Goal: Task Accomplishment & Management: Manage account settings

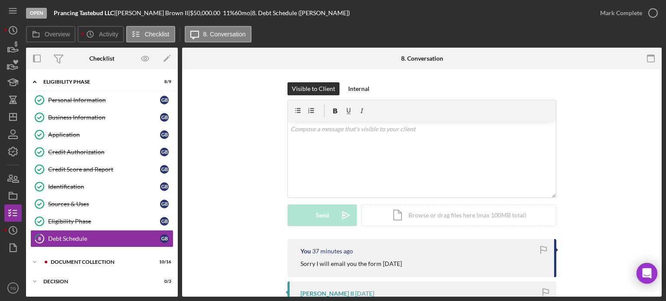
scroll to position [35, 0]
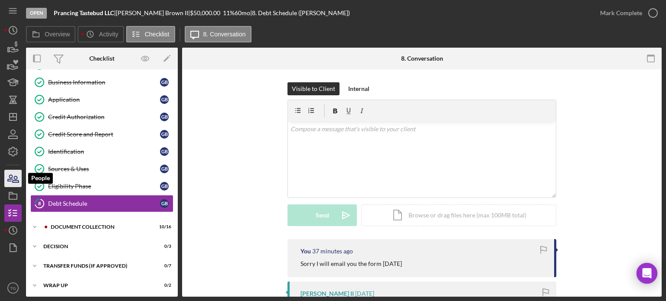
click at [10, 177] on icon "button" at bounding box center [13, 179] width 22 height 22
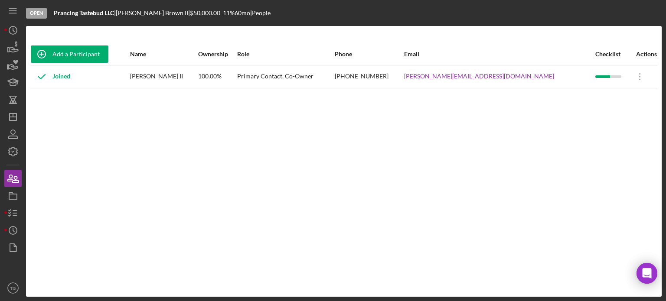
click at [189, 81] on div "[PERSON_NAME] II" at bounding box center [163, 77] width 67 height 22
click at [236, 75] on div "100.00%" at bounding box center [217, 77] width 38 height 22
click at [64, 71] on div "Joined" at bounding box center [50, 77] width 39 height 22
click at [29, 13] on div "Open" at bounding box center [36, 13] width 21 height 11
click at [40, 13] on div "Open" at bounding box center [36, 13] width 21 height 11
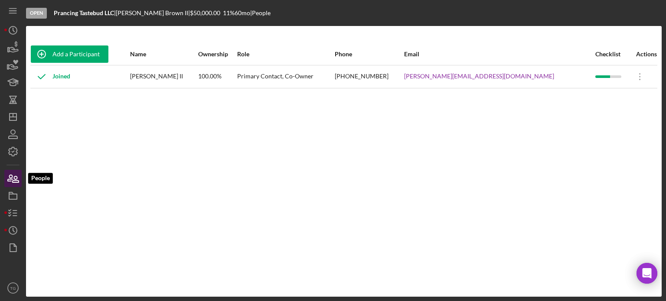
click at [12, 176] on icon "button" at bounding box center [10, 178] width 5 height 6
click at [15, 120] on icon "Icon/Dashboard" at bounding box center [13, 117] width 22 height 22
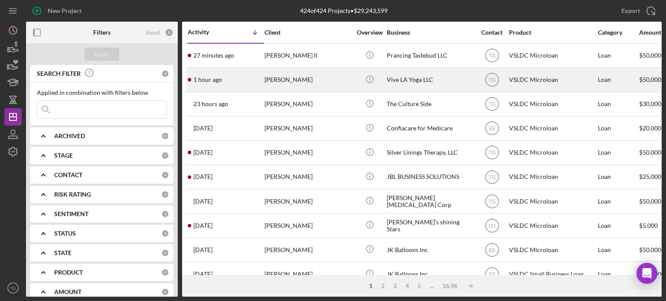
click at [282, 77] on div "[PERSON_NAME]" at bounding box center [307, 79] width 87 height 23
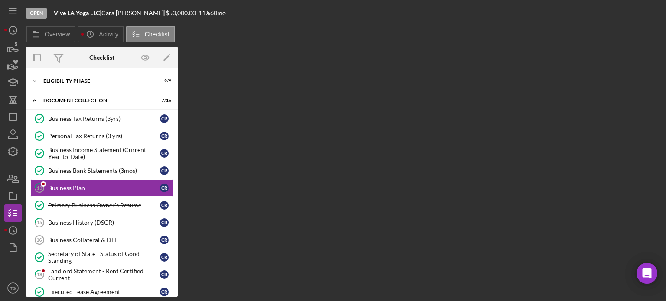
scroll to position [4, 0]
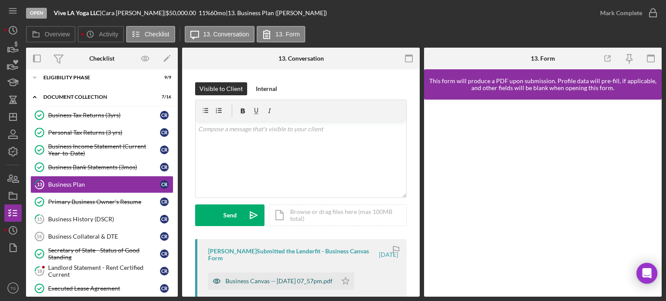
click at [300, 283] on div "Business Canvas -- [DATE] 07_57pm.pdf" at bounding box center [278, 281] width 107 height 7
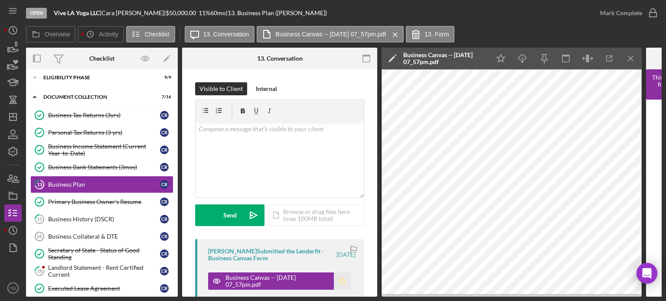
click at [342, 282] on polygon "button" at bounding box center [342, 280] width 7 height 7
click at [105, 112] on div "Business Tax Returns (3yrs)" at bounding box center [104, 115] width 112 height 7
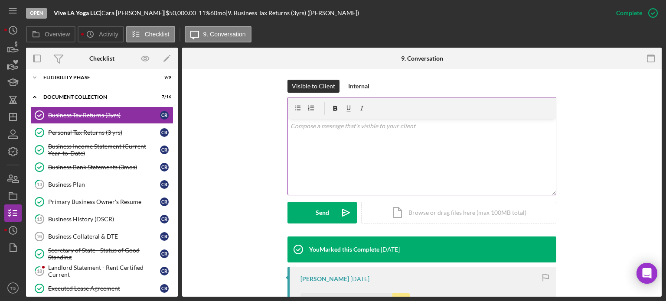
scroll to position [173, 0]
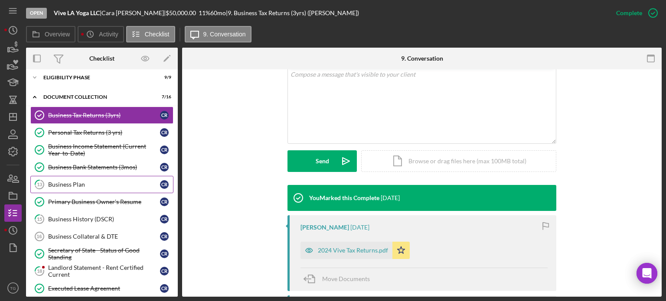
click at [78, 183] on div "Business Plan" at bounding box center [104, 184] width 112 height 7
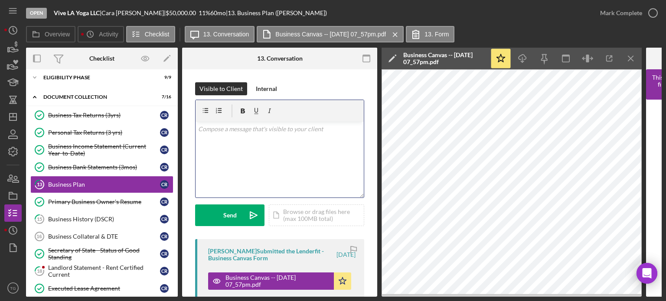
click at [222, 140] on div "v Color teal Color pink Remove color Add row above Add row below Add column bef…" at bounding box center [279, 160] width 168 height 76
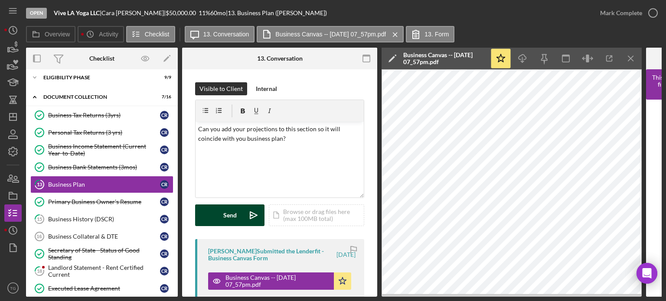
click at [215, 216] on button "Send Icon/icon-invite-send" at bounding box center [229, 216] width 69 height 22
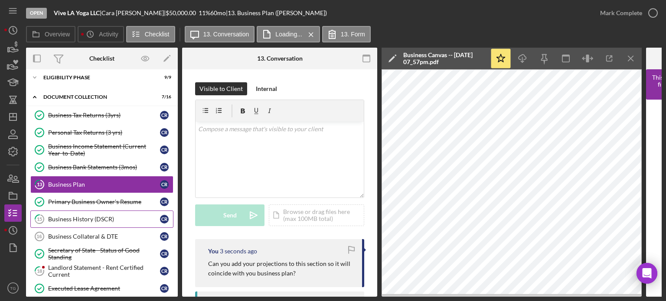
click at [71, 211] on link "15 Business History (DSCR) C R" at bounding box center [101, 219] width 143 height 17
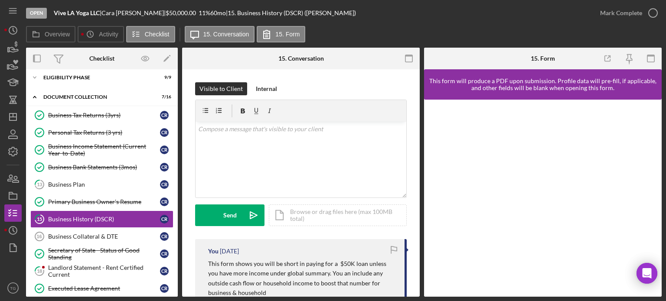
scroll to position [130, 0]
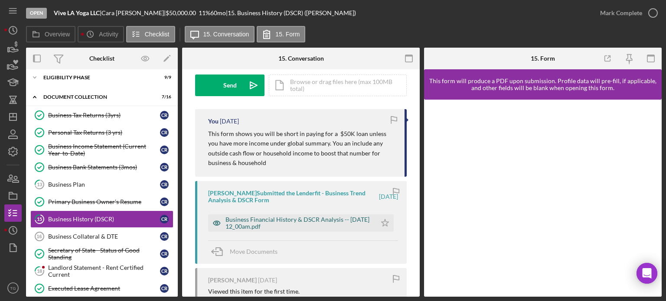
click at [314, 221] on div "Business Financial History & DSCR Analysis -- [DATE] 12_00am.pdf" at bounding box center [298, 223] width 147 height 14
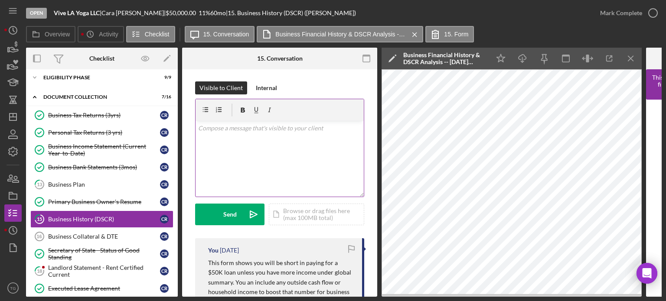
scroll to position [0, 0]
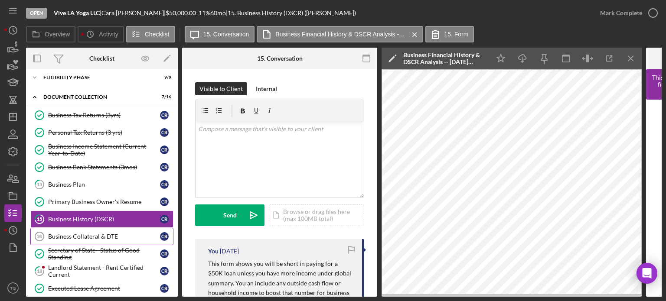
click at [88, 239] on link "Business Collateral & DTE 16 Business Collateral & DTE C R" at bounding box center [101, 236] width 143 height 17
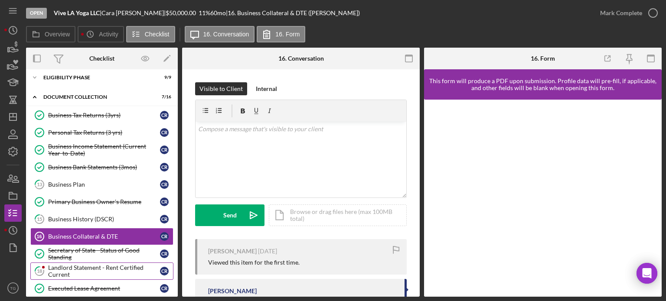
click at [61, 272] on div "Landlord Statement - Rent Certified Current" at bounding box center [104, 271] width 112 height 14
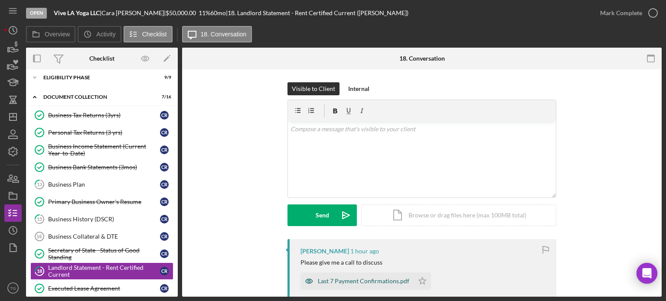
click at [385, 282] on div "Last 7 Payment Confirmations.pdf" at bounding box center [363, 281] width 91 height 7
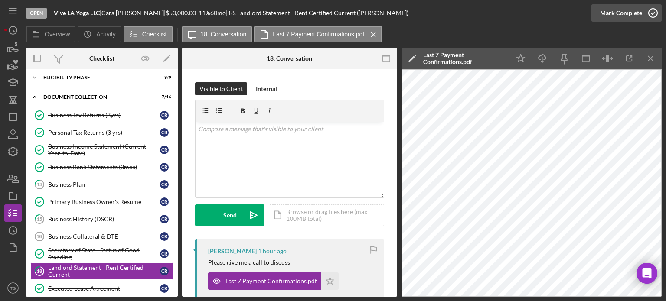
click at [653, 13] on icon "button" at bounding box center [653, 13] width 22 height 22
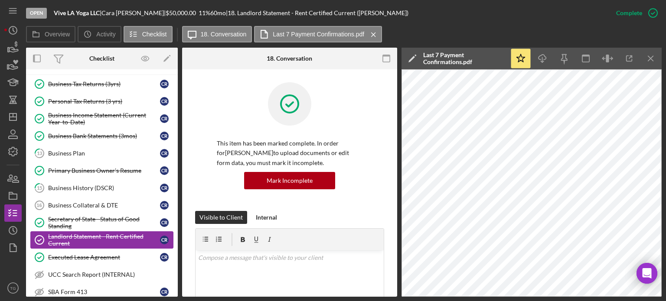
scroll to position [48, 0]
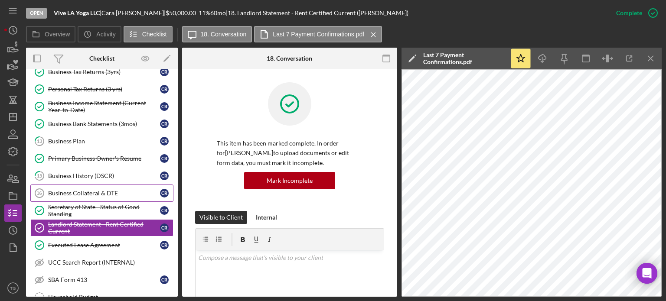
click at [61, 190] on div "Business Collateral & DTE" at bounding box center [104, 193] width 112 height 7
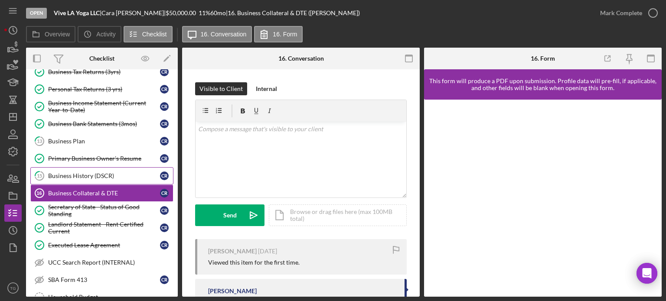
click at [79, 174] on div "Business History (DSCR)" at bounding box center [104, 176] width 112 height 7
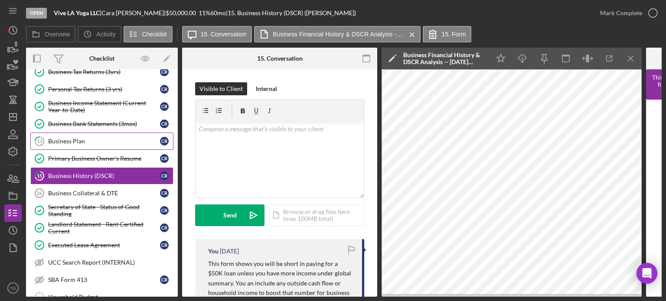
click at [90, 138] on div "Business Plan" at bounding box center [104, 141] width 112 height 7
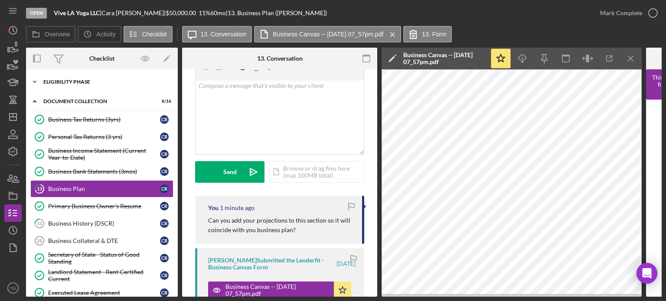
click at [94, 81] on div "Eligibility Phase" at bounding box center [105, 81] width 124 height 5
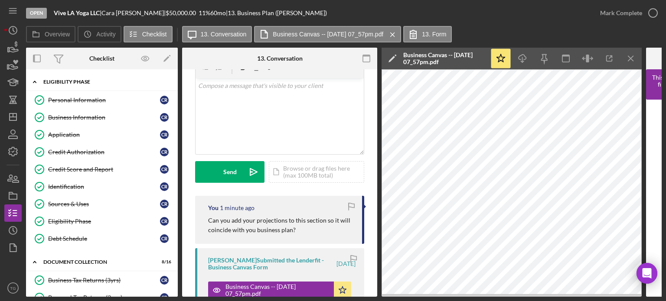
click at [83, 80] on div "Eligibility Phase" at bounding box center [105, 81] width 124 height 5
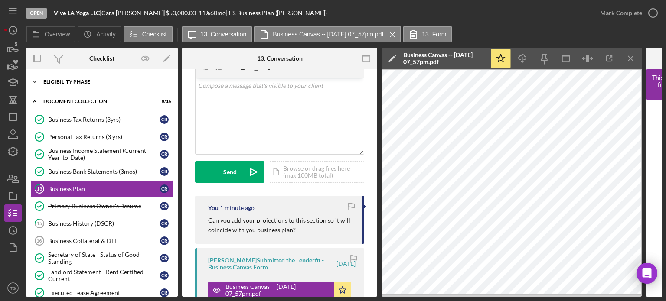
click at [83, 80] on div "Eligibility Phase" at bounding box center [105, 81] width 124 height 5
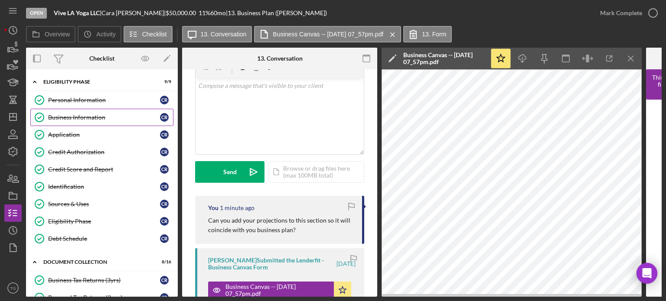
click at [74, 119] on div "Business Information" at bounding box center [104, 117] width 112 height 7
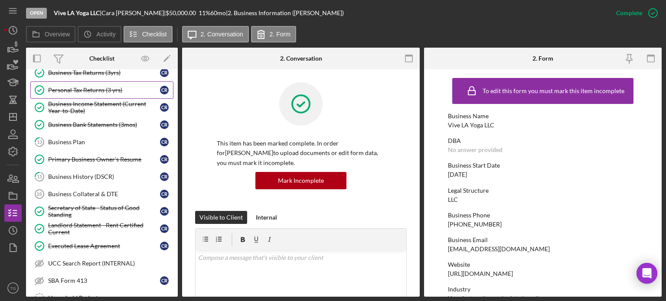
scroll to position [217, 0]
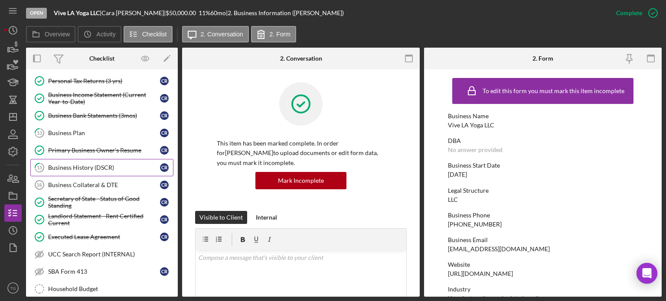
click at [122, 164] on div "Business History (DSCR)" at bounding box center [104, 167] width 112 height 7
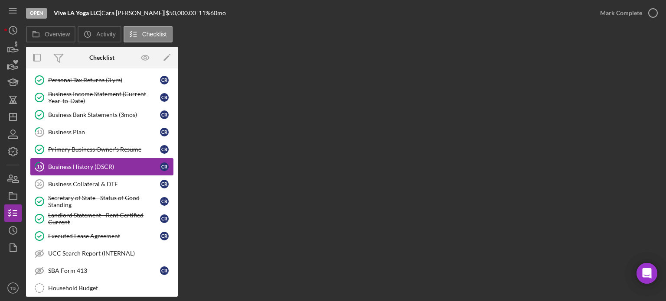
click at [114, 164] on div "Business History (DSCR)" at bounding box center [104, 166] width 112 height 7
click at [90, 165] on div "Business History (DSCR)" at bounding box center [104, 166] width 112 height 7
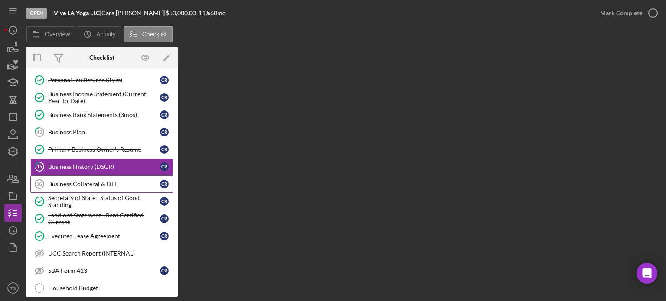
click at [81, 182] on div "Business Collateral & DTE" at bounding box center [104, 184] width 112 height 7
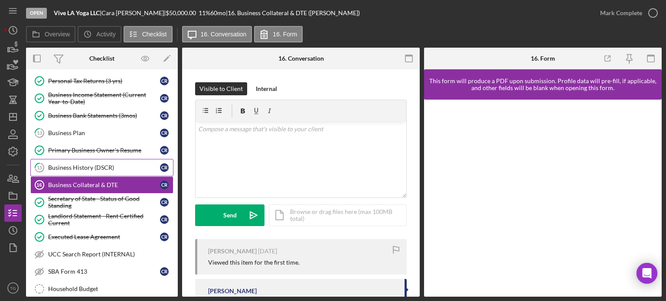
click at [83, 165] on div "Business History (DSCR)" at bounding box center [104, 167] width 112 height 7
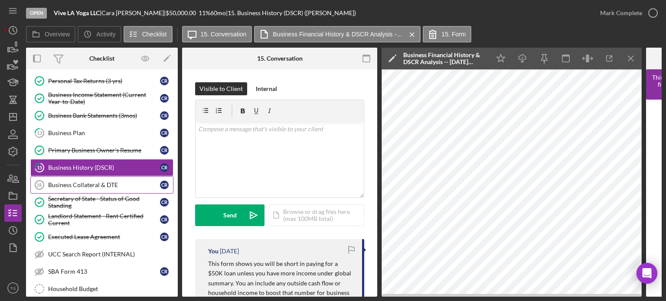
click at [85, 182] on div "Business Collateral & DTE" at bounding box center [104, 185] width 112 height 7
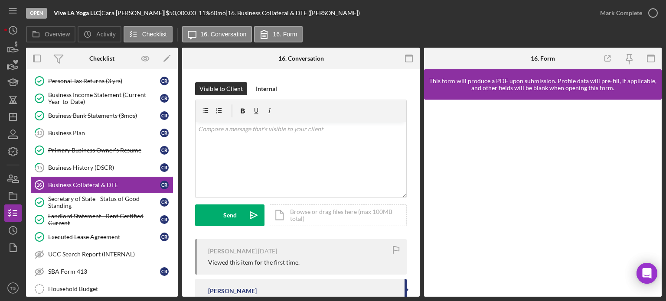
scroll to position [79, 0]
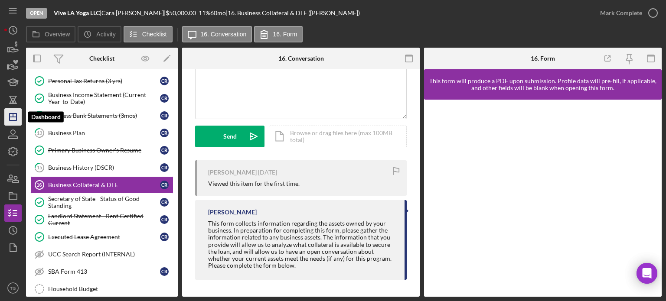
click at [13, 118] on icon "Icon/Dashboard" at bounding box center [13, 117] width 22 height 22
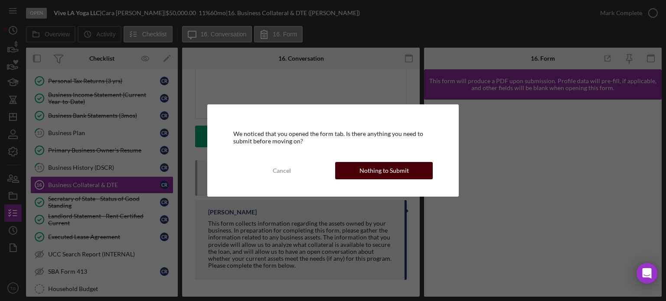
click at [388, 170] on div "Nothing to Submit" at bounding box center [383, 170] width 49 height 17
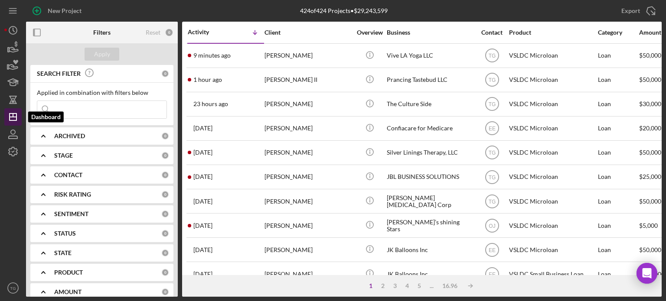
click at [12, 112] on icon "Icon/Dashboard" at bounding box center [13, 117] width 22 height 22
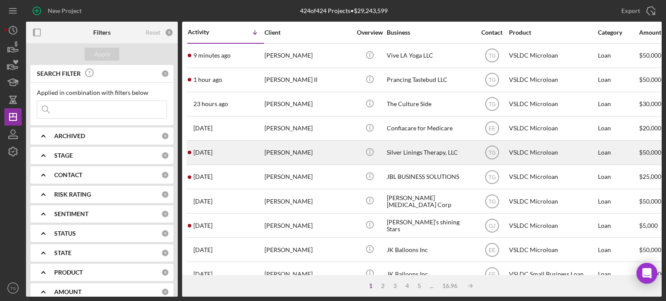
click at [295, 156] on div "[PERSON_NAME]" at bounding box center [307, 152] width 87 height 23
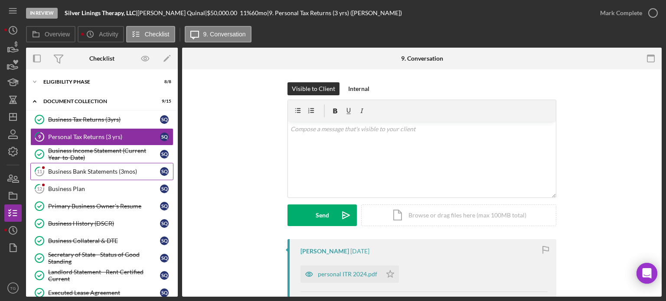
click at [91, 175] on link "11 Business Bank Statements (3mos) S Q" at bounding box center [101, 171] width 143 height 17
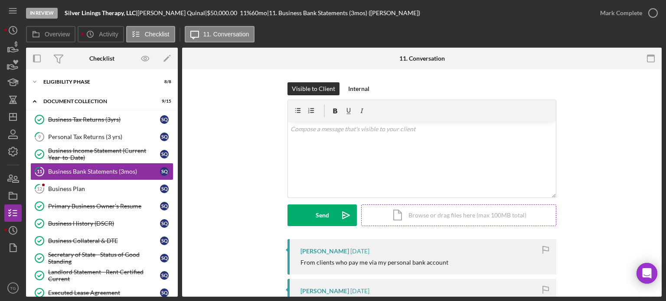
scroll to position [87, 0]
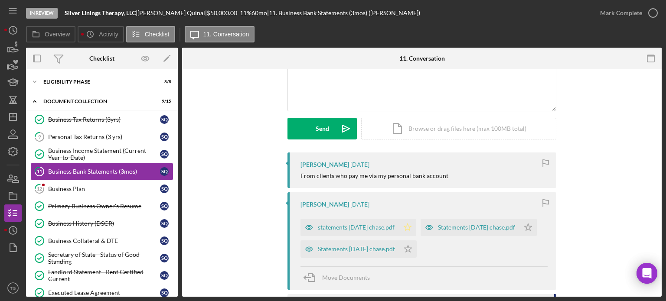
click at [407, 229] on polygon "button" at bounding box center [407, 227] width 7 height 7
click at [530, 225] on icon "Icon/Star" at bounding box center [527, 227] width 17 height 17
click at [350, 246] on div "Statements [DATE] chase.pdf" at bounding box center [356, 249] width 77 height 7
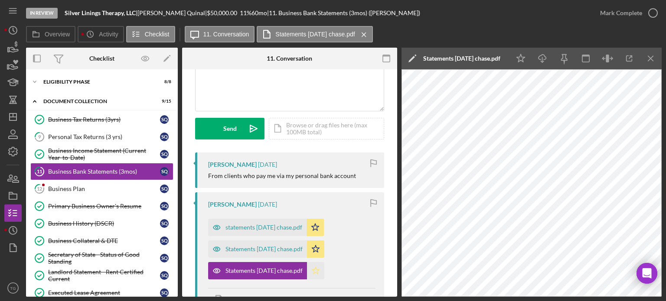
click at [317, 270] on icon "Icon/Star" at bounding box center [315, 270] width 17 height 17
click at [650, 14] on icon "button" at bounding box center [653, 13] width 22 height 22
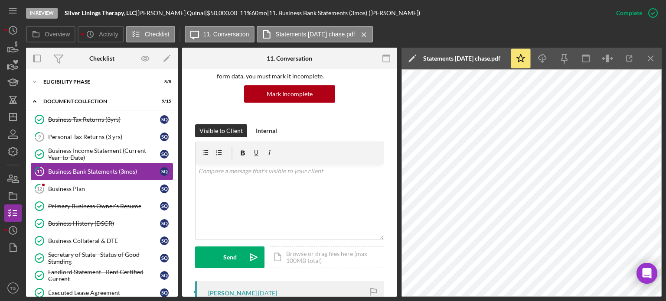
scroll to position [215, 0]
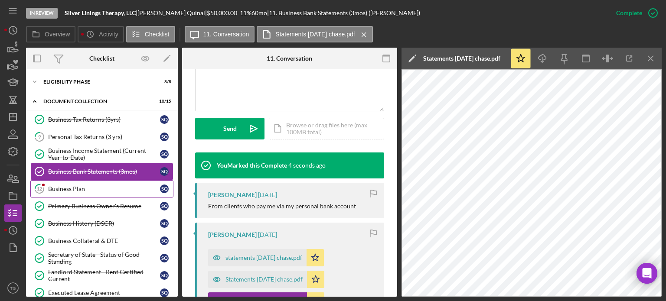
click at [104, 188] on div "Business Plan" at bounding box center [104, 189] width 112 height 7
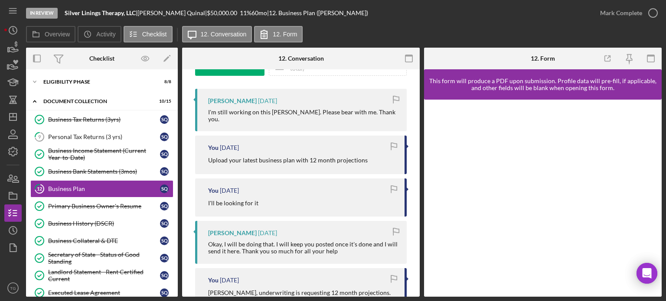
scroll to position [87, 0]
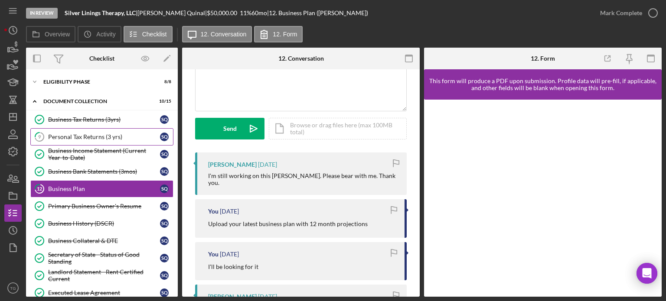
click at [82, 136] on div "Personal Tax Returns (3 yrs)" at bounding box center [104, 136] width 112 height 7
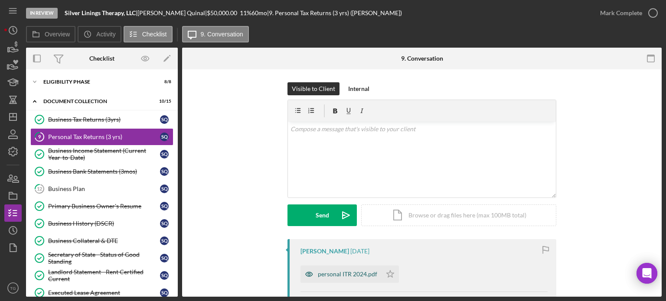
click at [336, 278] on div "personal ITR 2024.pdf" at bounding box center [340, 274] width 81 height 17
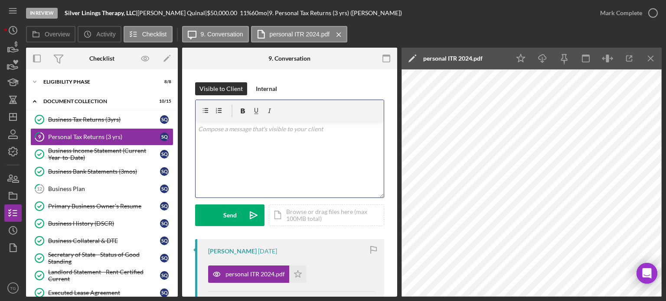
click at [246, 135] on div "v Color teal Color pink Remove color Add row above Add row below Add column bef…" at bounding box center [289, 160] width 188 height 76
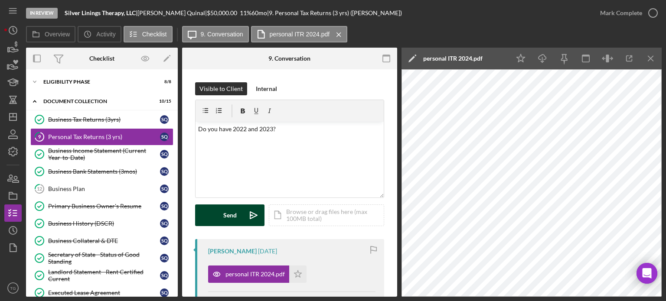
click at [233, 219] on div "Send" at bounding box center [229, 216] width 13 height 22
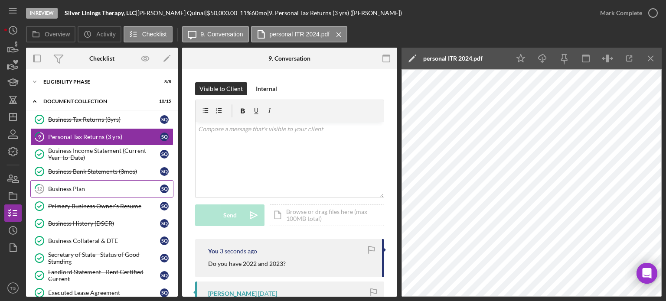
click at [77, 186] on div "Business Plan" at bounding box center [104, 189] width 112 height 7
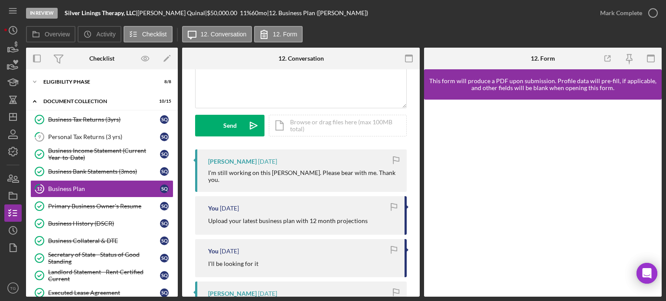
scroll to position [43, 0]
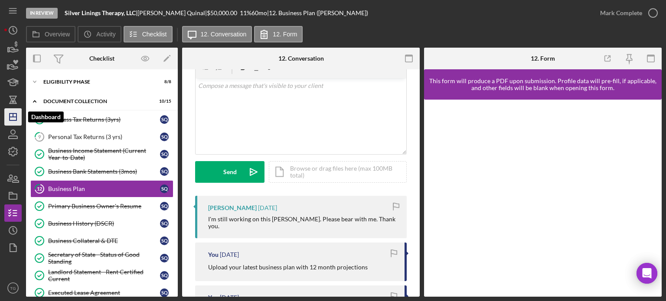
click at [14, 117] on line "button" at bounding box center [13, 117] width 7 height 0
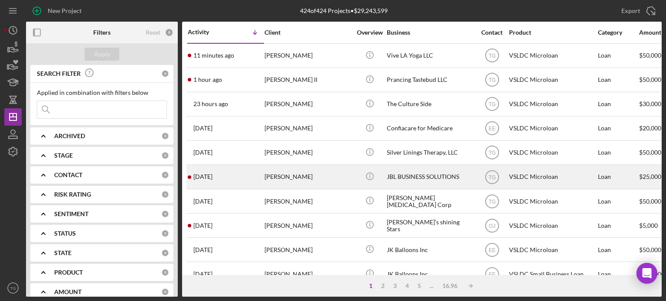
click at [291, 180] on div "[PERSON_NAME]" at bounding box center [307, 177] width 87 height 23
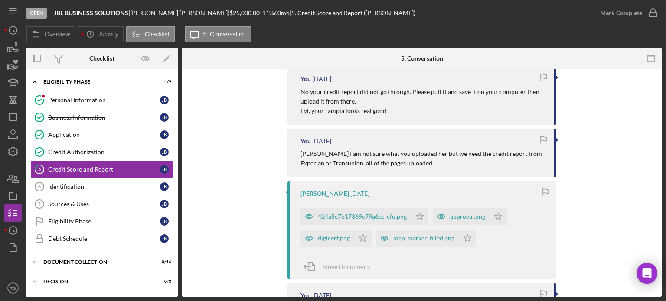
scroll to position [173, 0]
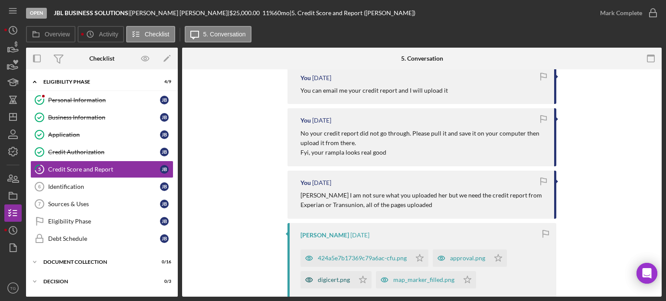
click at [329, 284] on div "digicert.png" at bounding box center [327, 279] width 54 height 17
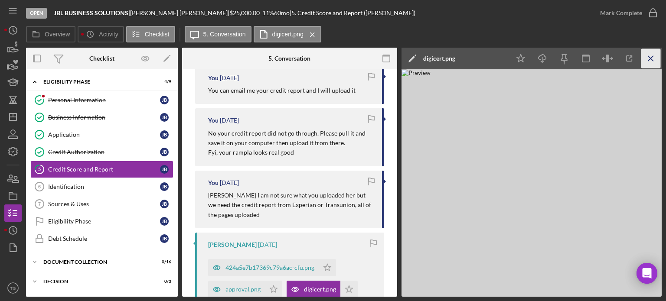
click at [654, 60] on icon "Icon/Menu Close" at bounding box center [651, 59] width 20 height 20
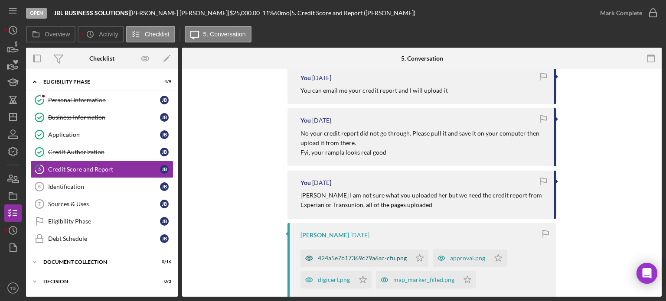
click at [374, 260] on div "424a5e7b17369c79a6ac-cfu.png" at bounding box center [362, 258] width 89 height 7
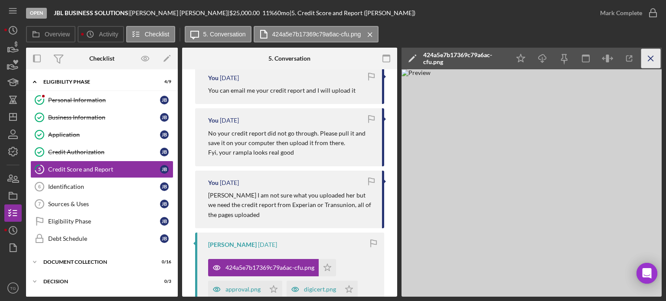
click at [654, 55] on icon "Icon/Menu Close" at bounding box center [651, 59] width 20 height 20
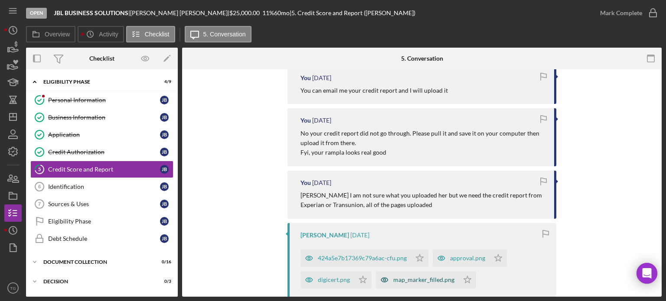
click at [432, 273] on div "map_marker_filled.png" at bounding box center [417, 279] width 83 height 17
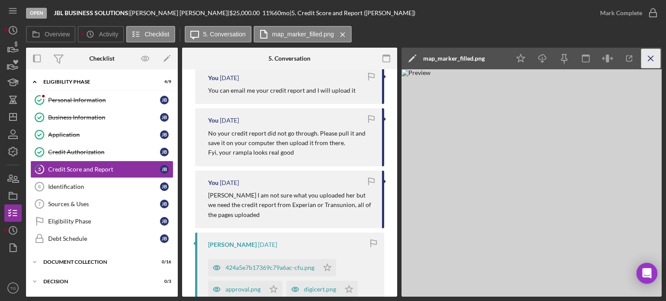
click at [655, 62] on icon "Icon/Menu Close" at bounding box center [651, 59] width 20 height 20
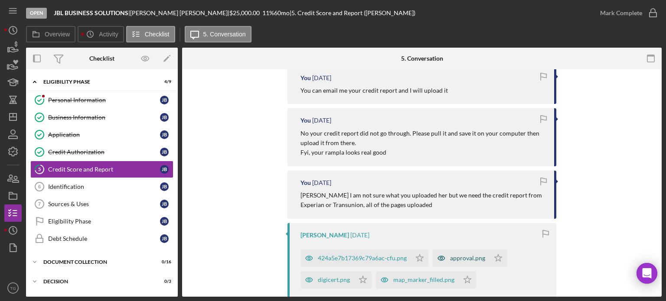
click at [456, 259] on div "approval.png" at bounding box center [467, 258] width 35 height 7
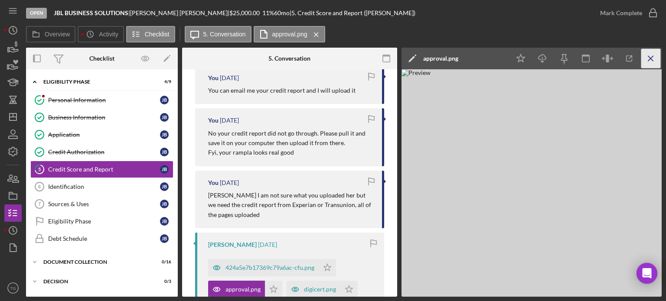
click at [656, 51] on icon "Icon/Menu Close" at bounding box center [651, 59] width 20 height 20
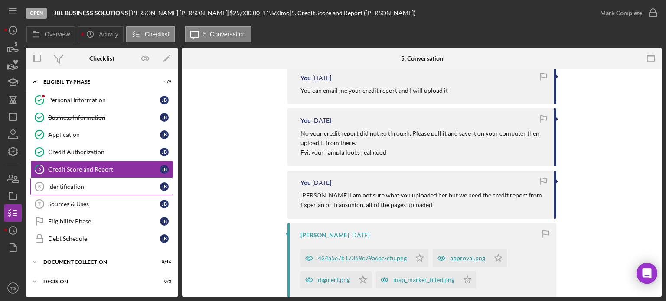
click at [81, 185] on div "Identification" at bounding box center [104, 186] width 112 height 7
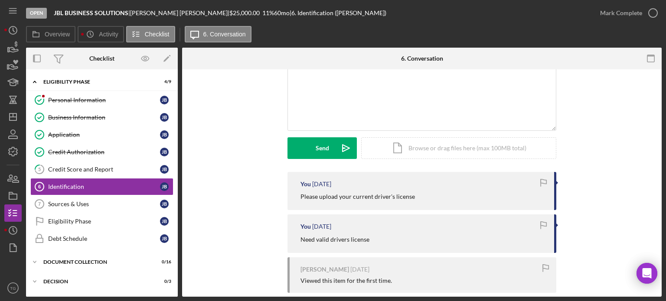
scroll to position [87, 0]
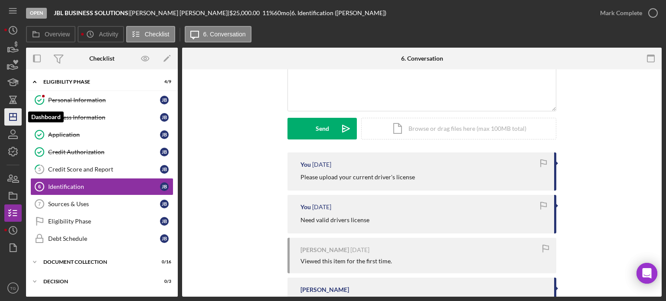
click at [14, 119] on icon "Icon/Dashboard" at bounding box center [13, 117] width 22 height 22
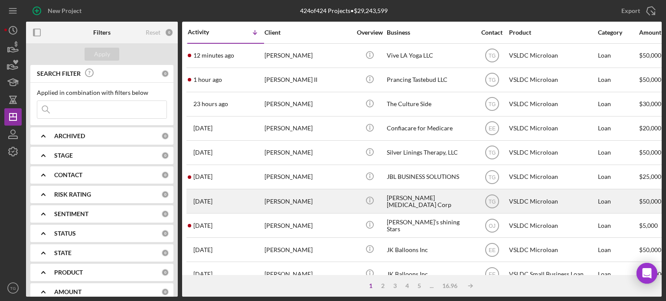
click at [317, 206] on div "[PERSON_NAME]" at bounding box center [307, 201] width 87 height 23
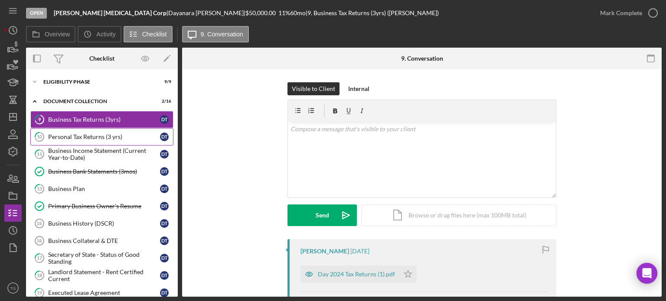
click at [80, 138] on div "Personal Tax Returns (3 yrs)" at bounding box center [104, 136] width 112 height 7
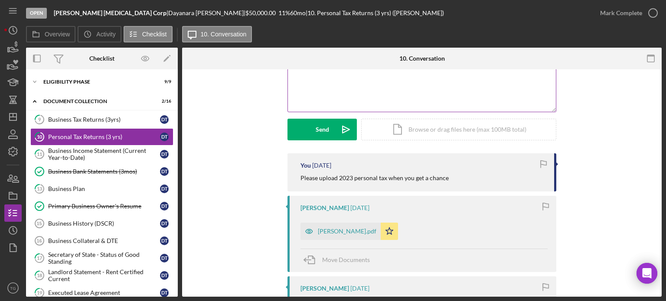
scroll to position [87, 0]
click at [337, 229] on div "[PERSON_NAME].pdf" at bounding box center [347, 230] width 59 height 7
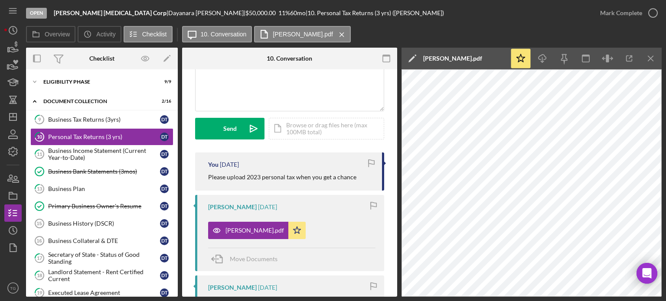
scroll to position [0, 0]
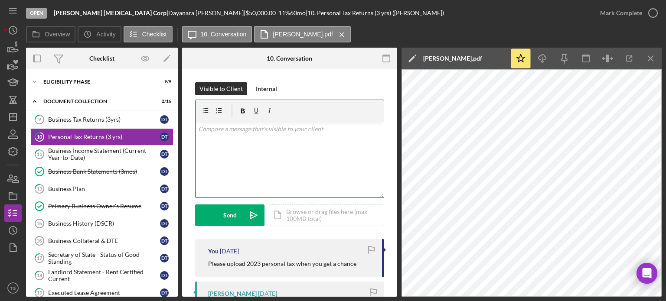
click at [251, 129] on p at bounding box center [289, 129] width 183 height 10
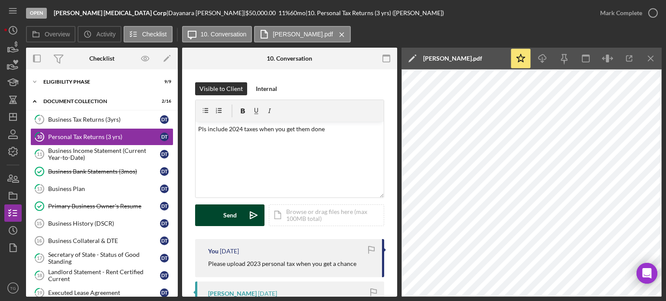
click at [234, 208] on div "Send" at bounding box center [229, 216] width 13 height 22
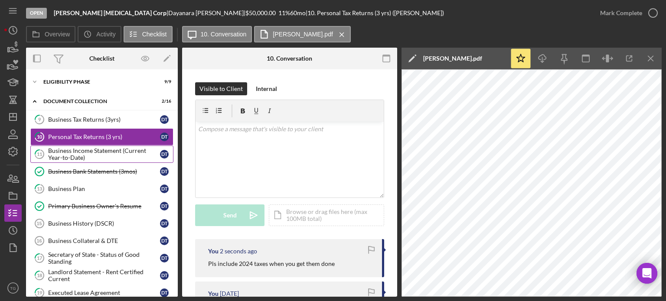
click at [97, 148] on div "Business Income Statement (Current Year-to-Date)" at bounding box center [104, 154] width 112 height 14
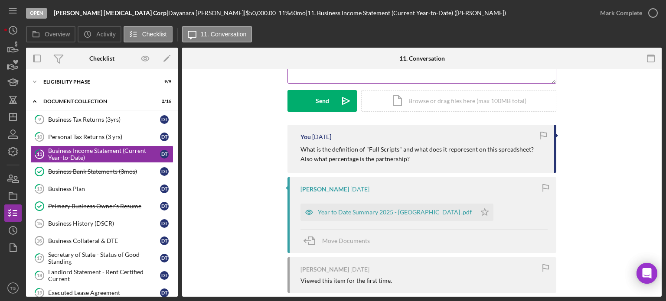
scroll to position [130, 0]
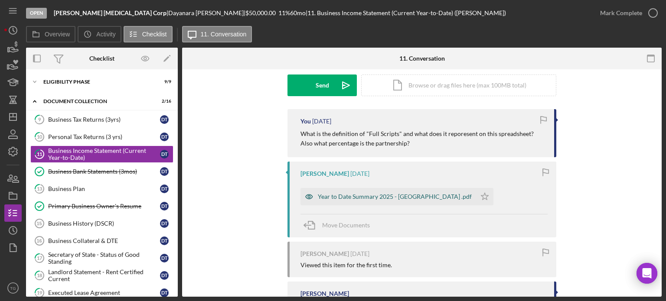
click at [407, 204] on div "Year to Date Summary 2025 - [GEOGRAPHIC_DATA] .pdf" at bounding box center [388, 196] width 176 height 17
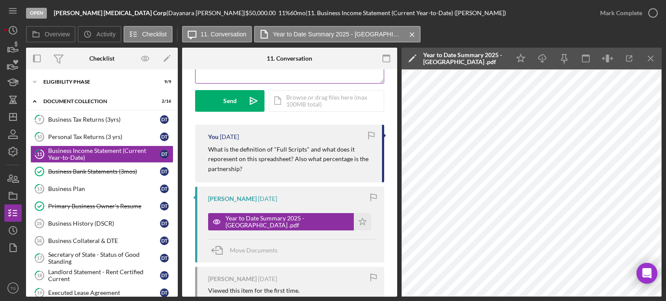
scroll to position [0, 0]
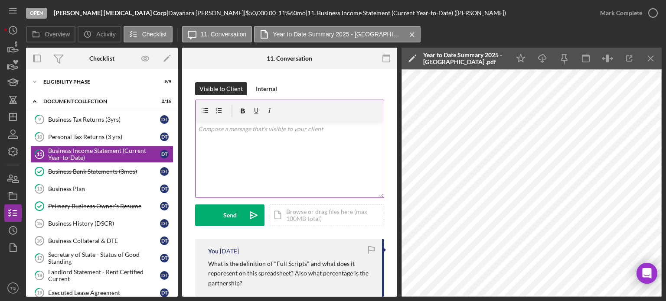
click at [236, 135] on div "v Color teal Color pink Remove color Add row above Add row below Add column bef…" at bounding box center [289, 160] width 188 height 76
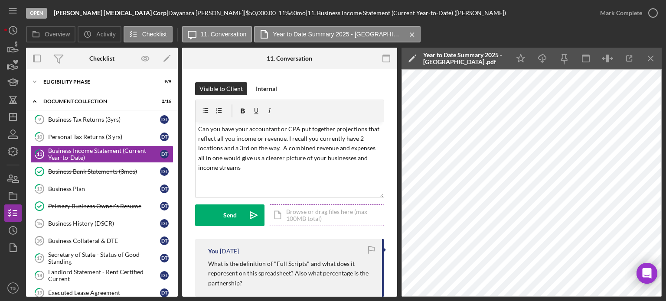
click at [330, 216] on div "Icon/Document Browse or drag files here (max 100MB total) Tap to choose files o…" at bounding box center [326, 216] width 115 height 22
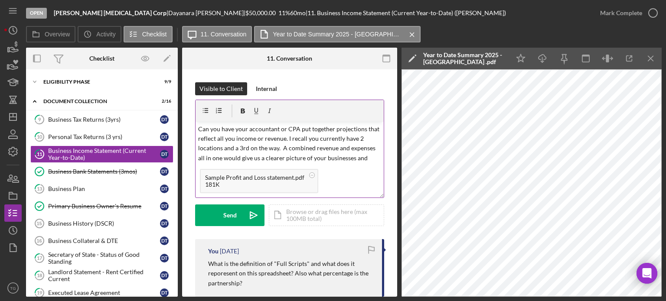
click at [252, 180] on div "Sample Profit and Loss statement.pdf" at bounding box center [254, 177] width 99 height 7
click at [269, 177] on div "Sample Profit and Loss statement.pdf" at bounding box center [254, 177] width 99 height 7
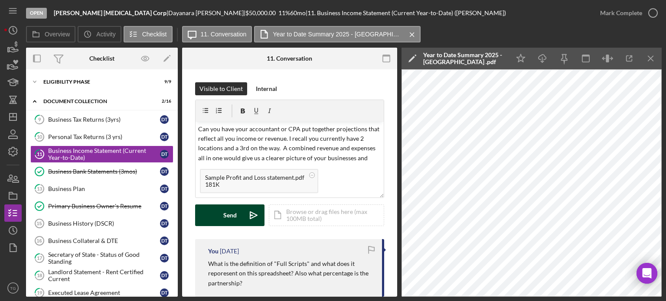
click at [227, 218] on div "Send" at bounding box center [229, 216] width 13 height 22
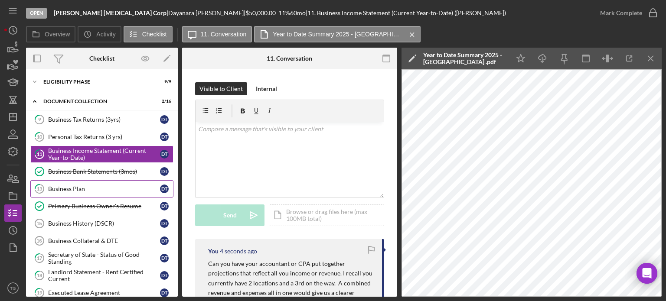
click at [75, 193] on link "13 Business Plan D T" at bounding box center [101, 188] width 143 height 17
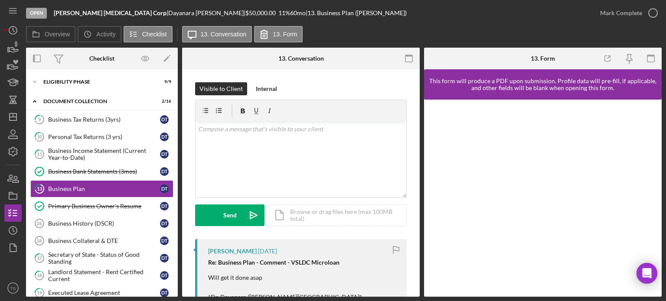
scroll to position [43, 0]
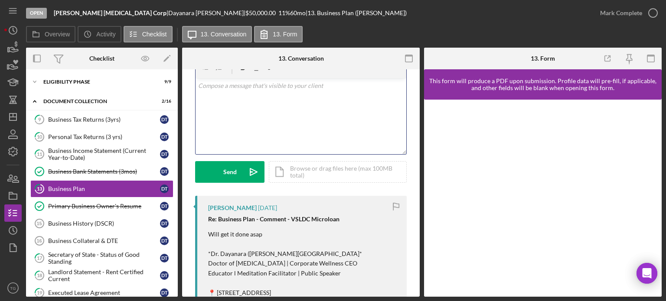
click at [215, 91] on div "v Color teal Color pink Remove color Add row above Add row below Add column bef…" at bounding box center [300, 116] width 211 height 76
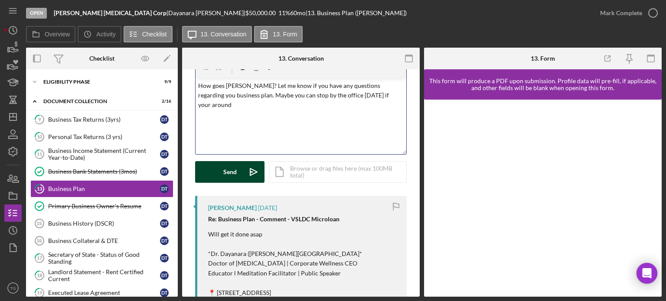
click at [217, 168] on button "Send Icon/icon-invite-send" at bounding box center [229, 172] width 69 height 22
